Goal: Check status

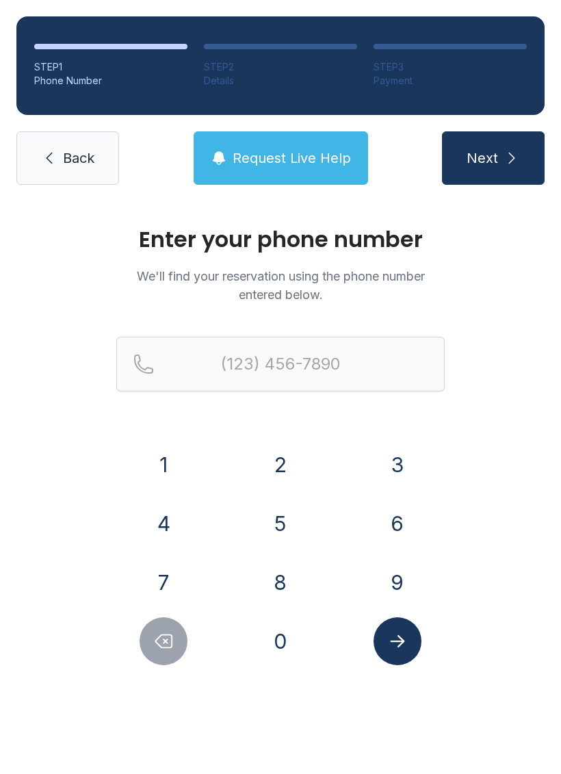
click at [396, 534] on button "6" at bounding box center [398, 524] width 48 height 48
click at [179, 581] on button "7" at bounding box center [164, 583] width 48 height 48
click at [284, 568] on button "8" at bounding box center [281, 583] width 48 height 48
click at [280, 575] on button "8" at bounding box center [281, 583] width 48 height 48
click at [393, 575] on button "9" at bounding box center [398, 583] width 48 height 48
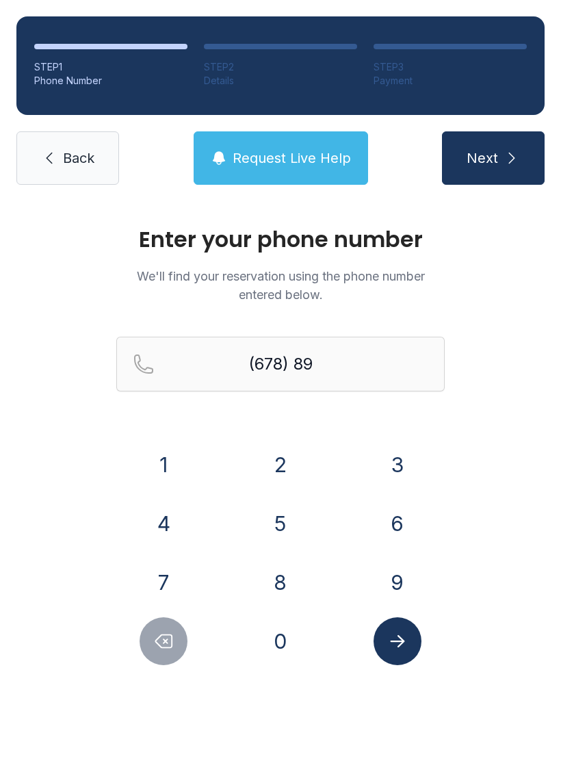
click at [393, 519] on button "6" at bounding box center [398, 524] width 48 height 48
click at [275, 468] on button "2" at bounding box center [281, 465] width 48 height 48
click at [397, 572] on button "9" at bounding box center [398, 583] width 48 height 48
click at [168, 525] on button "4" at bounding box center [164, 524] width 48 height 48
click at [280, 583] on button "8" at bounding box center [281, 583] width 48 height 48
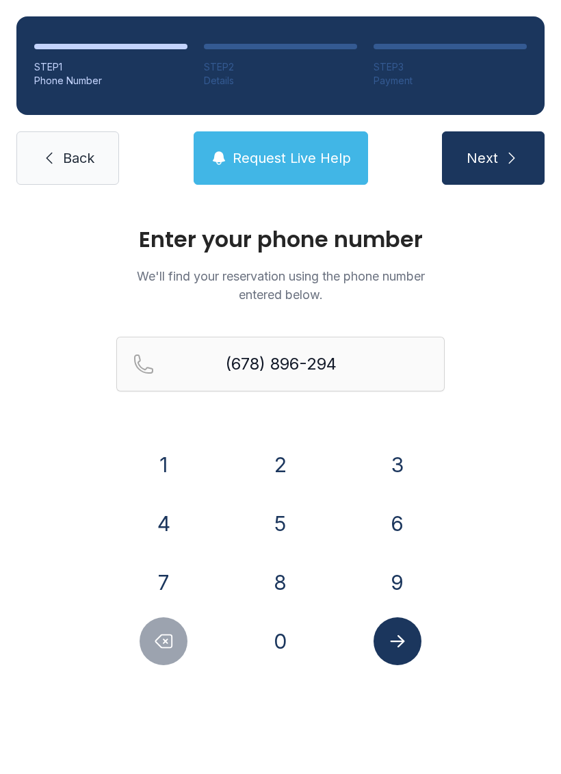
type input "[PHONE_NUMBER]"
click at [399, 646] on icon "Submit lookup form" at bounding box center [397, 641] width 14 height 12
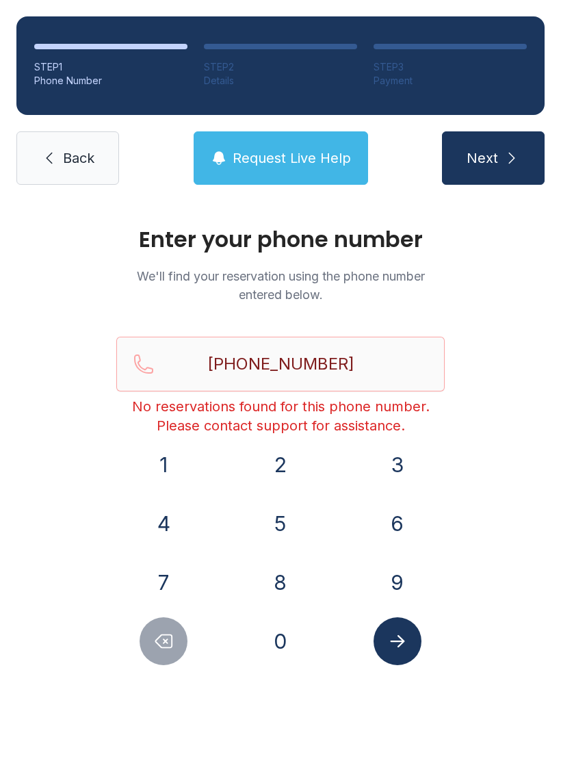
click at [73, 153] on span "Back" at bounding box center [78, 158] width 31 height 19
